Goal: Communication & Community: Answer question/provide support

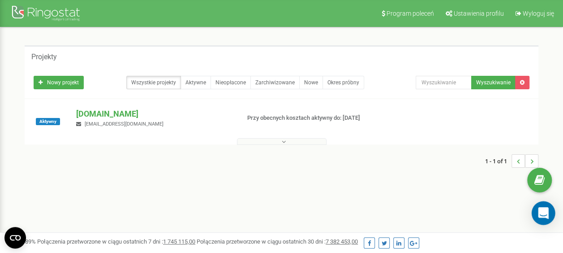
click at [543, 212] on icon "Open Intercom Messenger" at bounding box center [543, 213] width 10 height 12
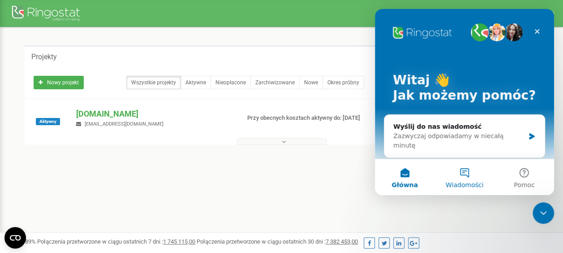
click at [468, 175] on button "Wiadomości" at bounding box center [465, 177] width 60 height 36
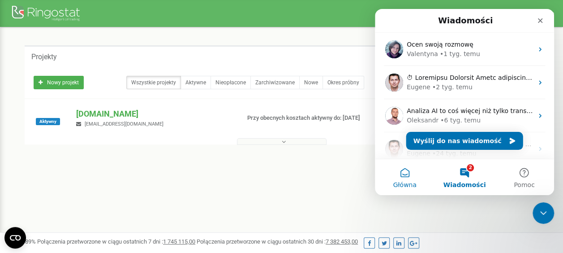
click at [403, 169] on button "Główna" at bounding box center [405, 177] width 60 height 36
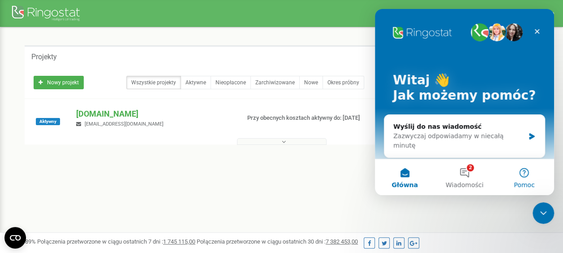
click at [529, 169] on button "Pomoc" at bounding box center [525, 177] width 60 height 36
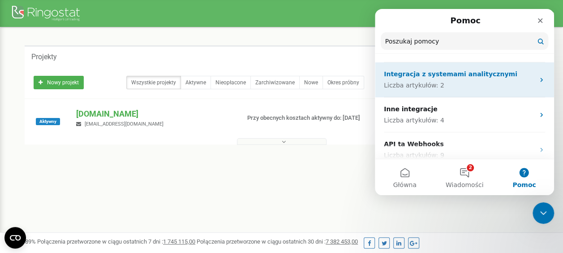
scroll to position [376, 0]
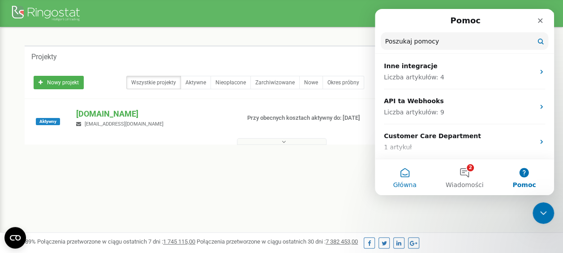
click at [397, 175] on button "Główna" at bounding box center [405, 177] width 60 height 36
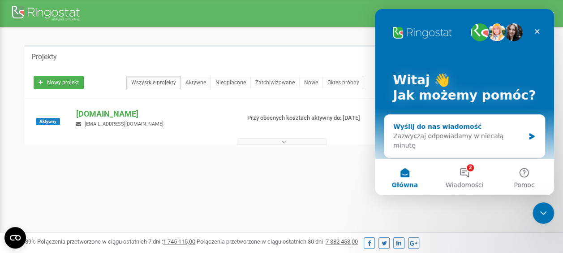
click at [437, 126] on div "Wyślij do nas wiadomość" at bounding box center [459, 126] width 131 height 9
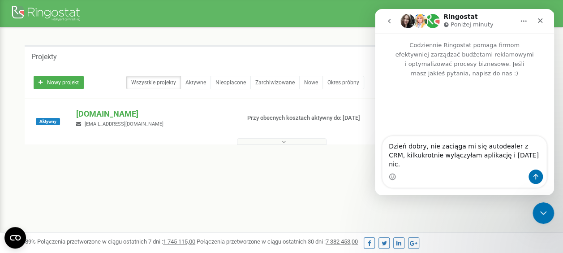
type textarea "Dzień dobry, nie zaciąga mi się autodealer z CRM, kilkukrotnie wyłączyłam aplik…"
click at [521, 165] on textarea "Dzień dobry, nie zaciąga mi się autodealer z CRM, kilkukrotnie wyłączyłam aplik…" at bounding box center [465, 152] width 164 height 33
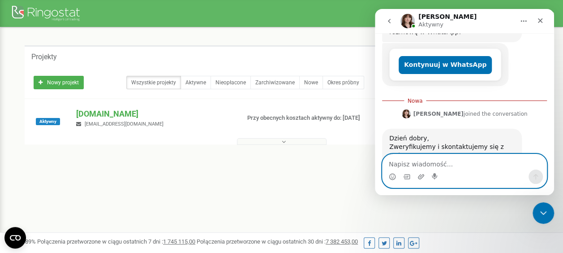
scroll to position [200, 0]
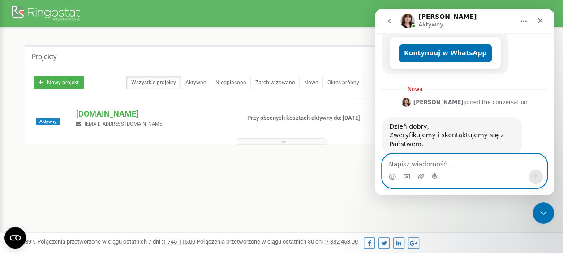
click at [402, 159] on textarea "Napisz wiadomość..." at bounding box center [465, 161] width 164 height 15
type textarea "Dobrze, dziękuje"
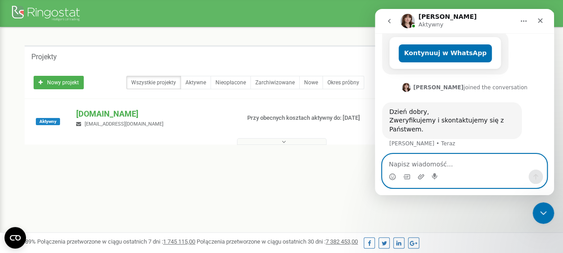
scroll to position [212, 0]
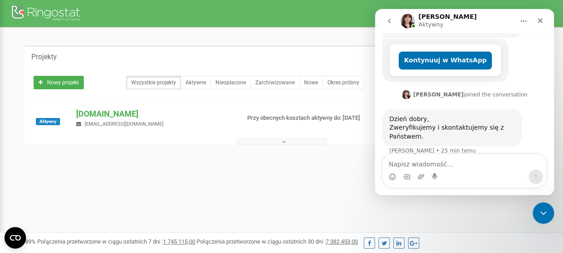
scroll to position [212, 0]
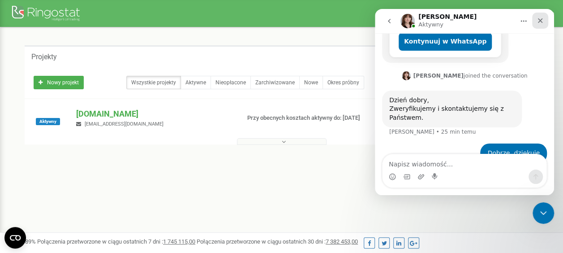
click at [542, 20] on icon "Zamknij" at bounding box center [540, 20] width 7 height 7
